Goal: Information Seeking & Learning: Learn about a topic

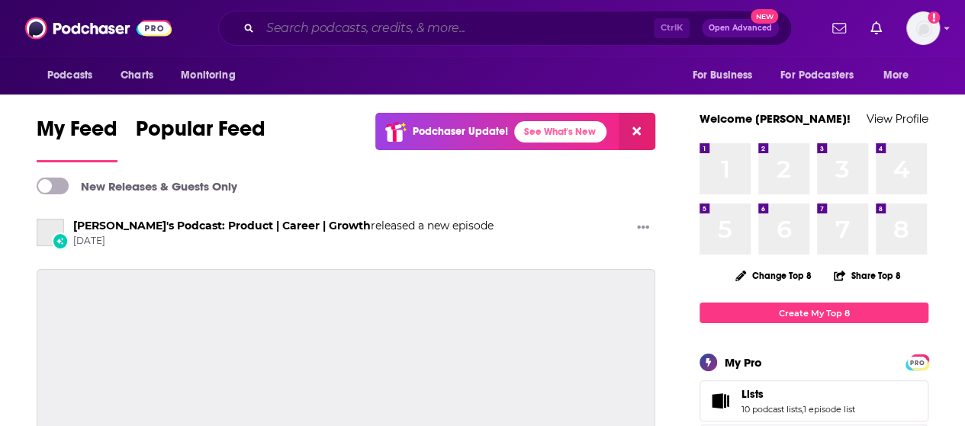
click at [348, 26] on input "Search podcasts, credits, & more..." at bounding box center [457, 28] width 394 height 24
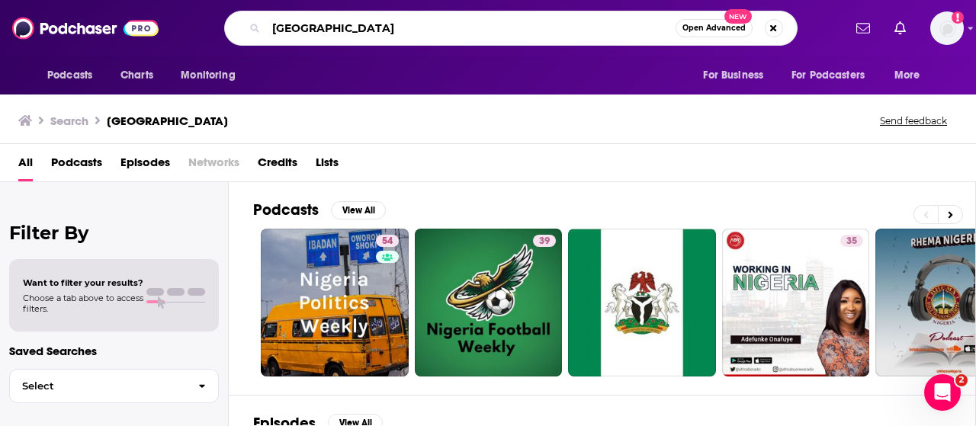
click at [320, 24] on input "[GEOGRAPHIC_DATA]" at bounding box center [471, 28] width 410 height 24
type input "[DEMOGRAPHIC_DATA] diaspora"
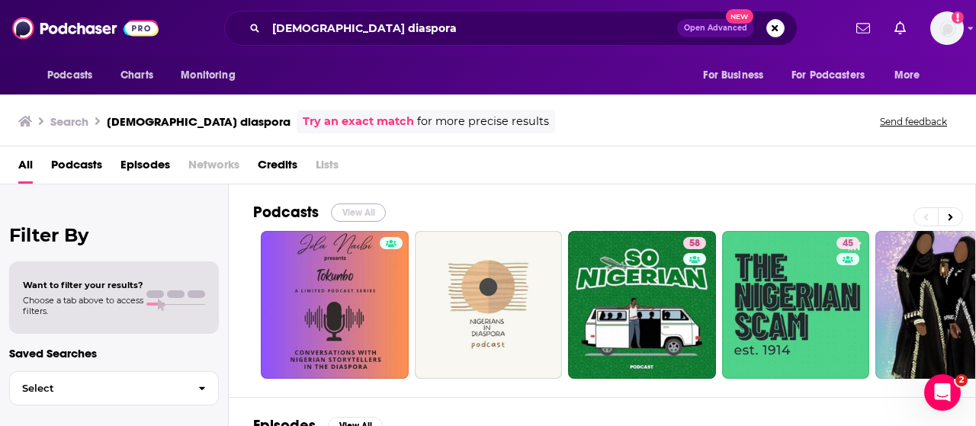
click at [356, 207] on button "View All" at bounding box center [358, 213] width 55 height 18
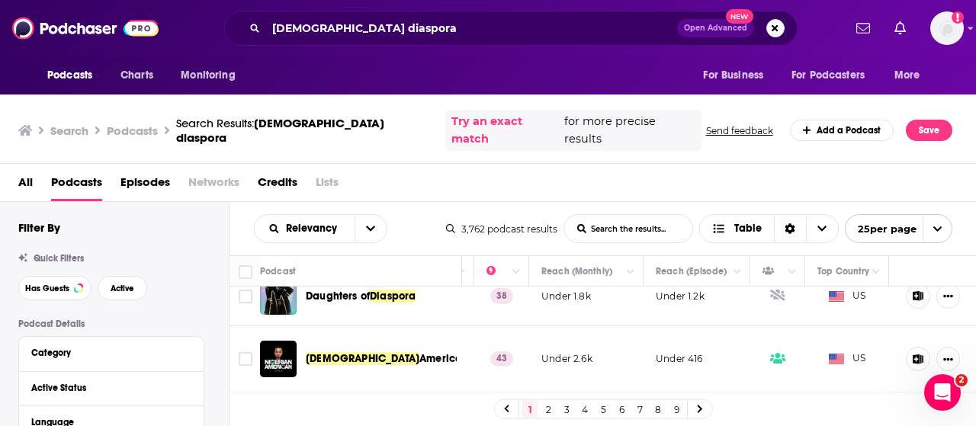
scroll to position [0, 411]
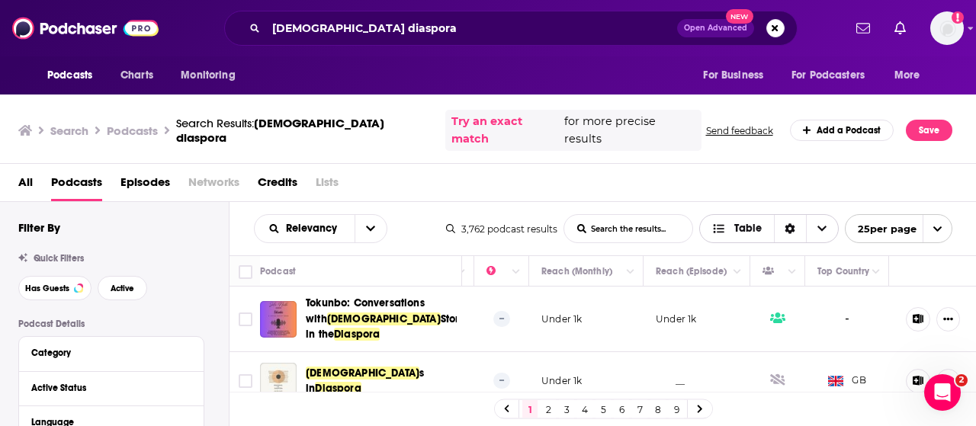
click at [790, 224] on icon "Sort Direction" at bounding box center [791, 229] width 10 height 11
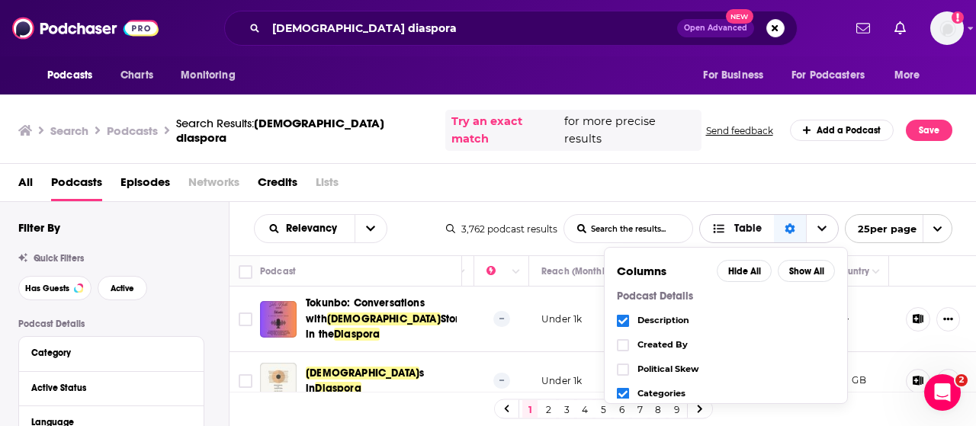
click at [722, 217] on span "Table" at bounding box center [737, 230] width 74 height 26
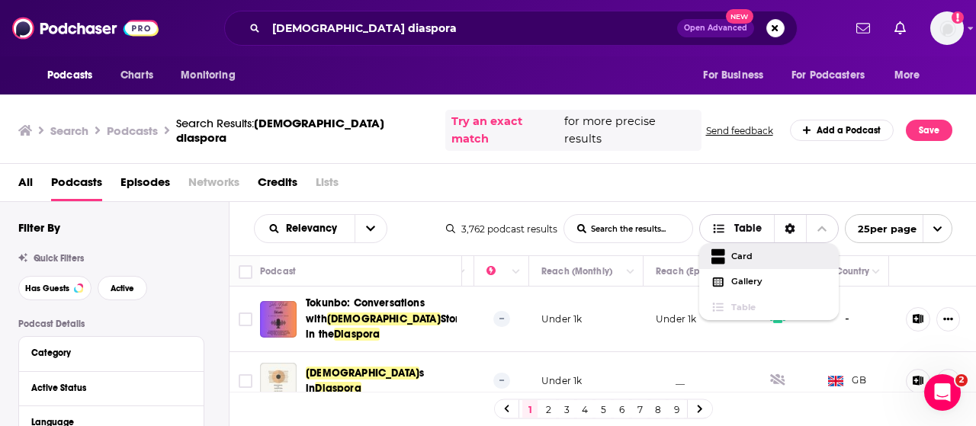
click at [721, 249] on icon "Choose View" at bounding box center [719, 252] width 14 height 7
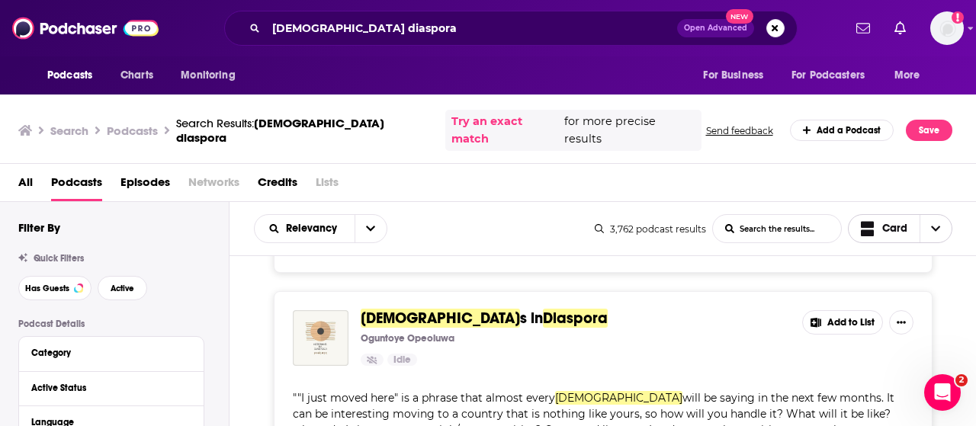
scroll to position [0, 0]
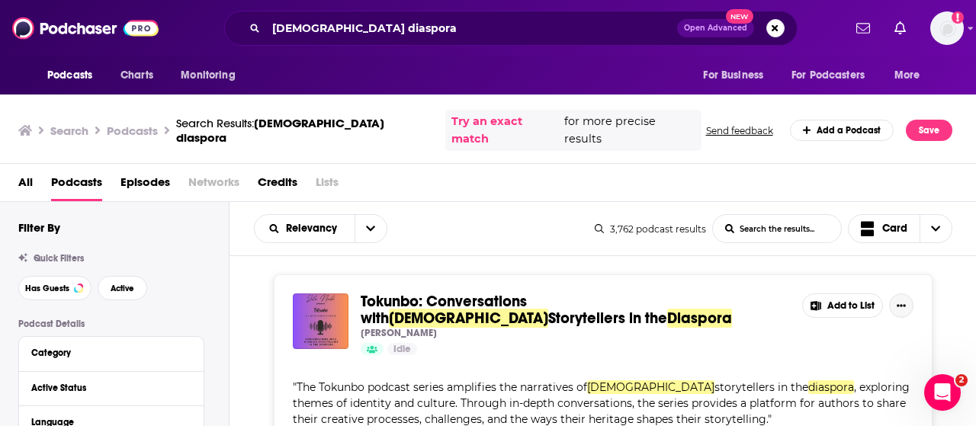
click at [903, 301] on icon "Show More Button" at bounding box center [901, 305] width 9 height 9
click at [592, 231] on div "Relevancy List Search Input Search the results... Card 3,762 podcast results Li…" at bounding box center [603, 229] width 747 height 54
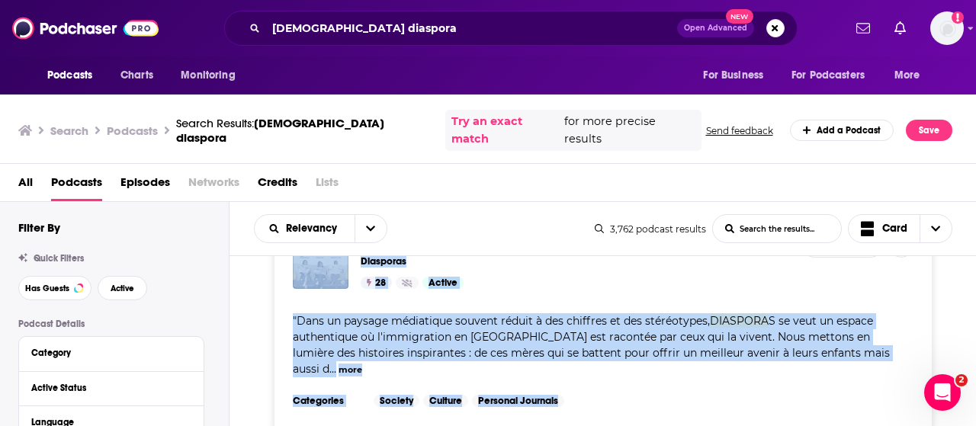
scroll to position [5574, 0]
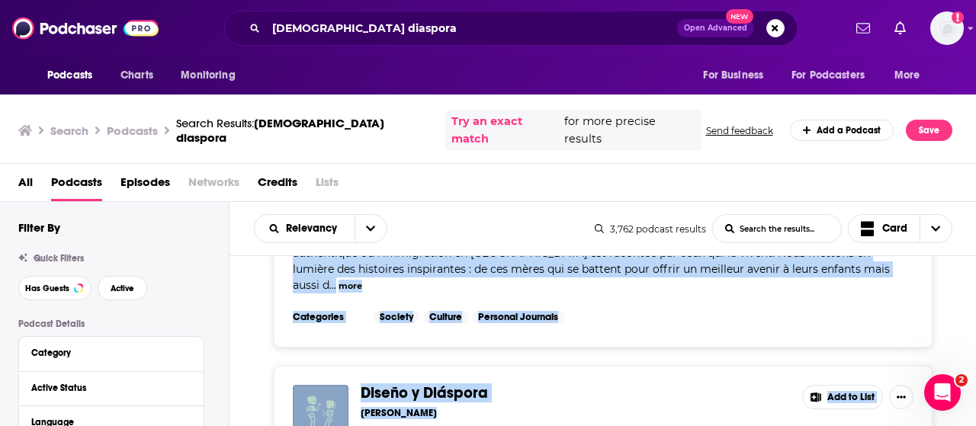
drag, startPoint x: 281, startPoint y: 250, endPoint x: 860, endPoint y: 270, distance: 578.5
copy div "Tokunbo: Conversations with [DEMOGRAPHIC_DATA] Storytellers in the Diaspora [PE…"
